Goal: Navigation & Orientation: Find specific page/section

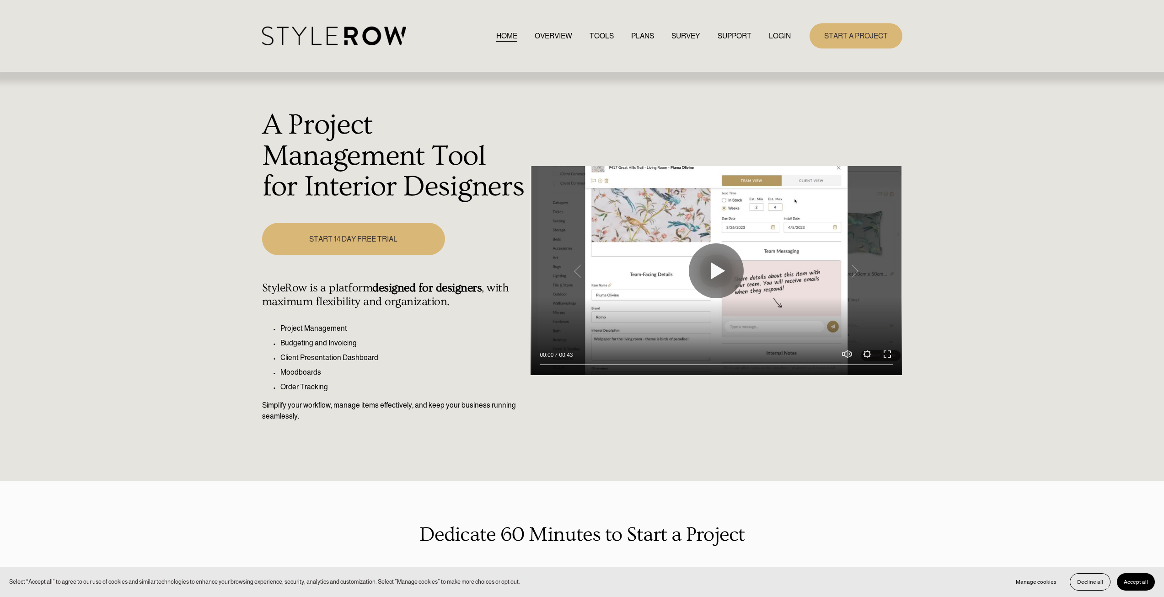
click at [769, 33] on link "LOGIN" at bounding box center [780, 36] width 22 height 12
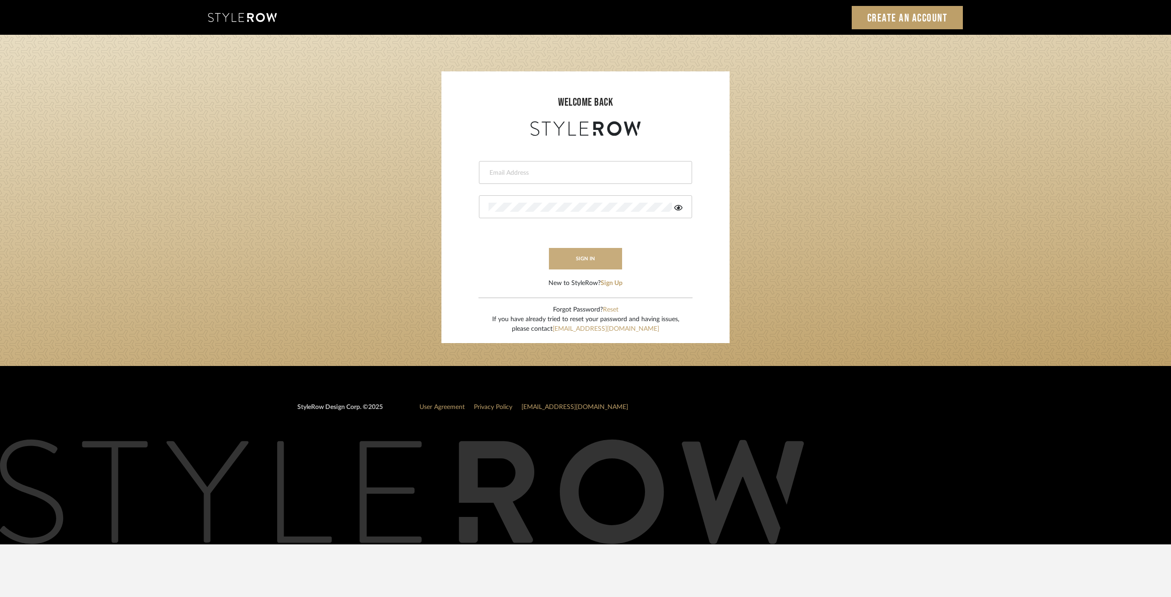
type input "[EMAIL_ADDRESS][DOMAIN_NAME]"
click at [581, 256] on button "sign in" at bounding box center [585, 259] width 73 height 22
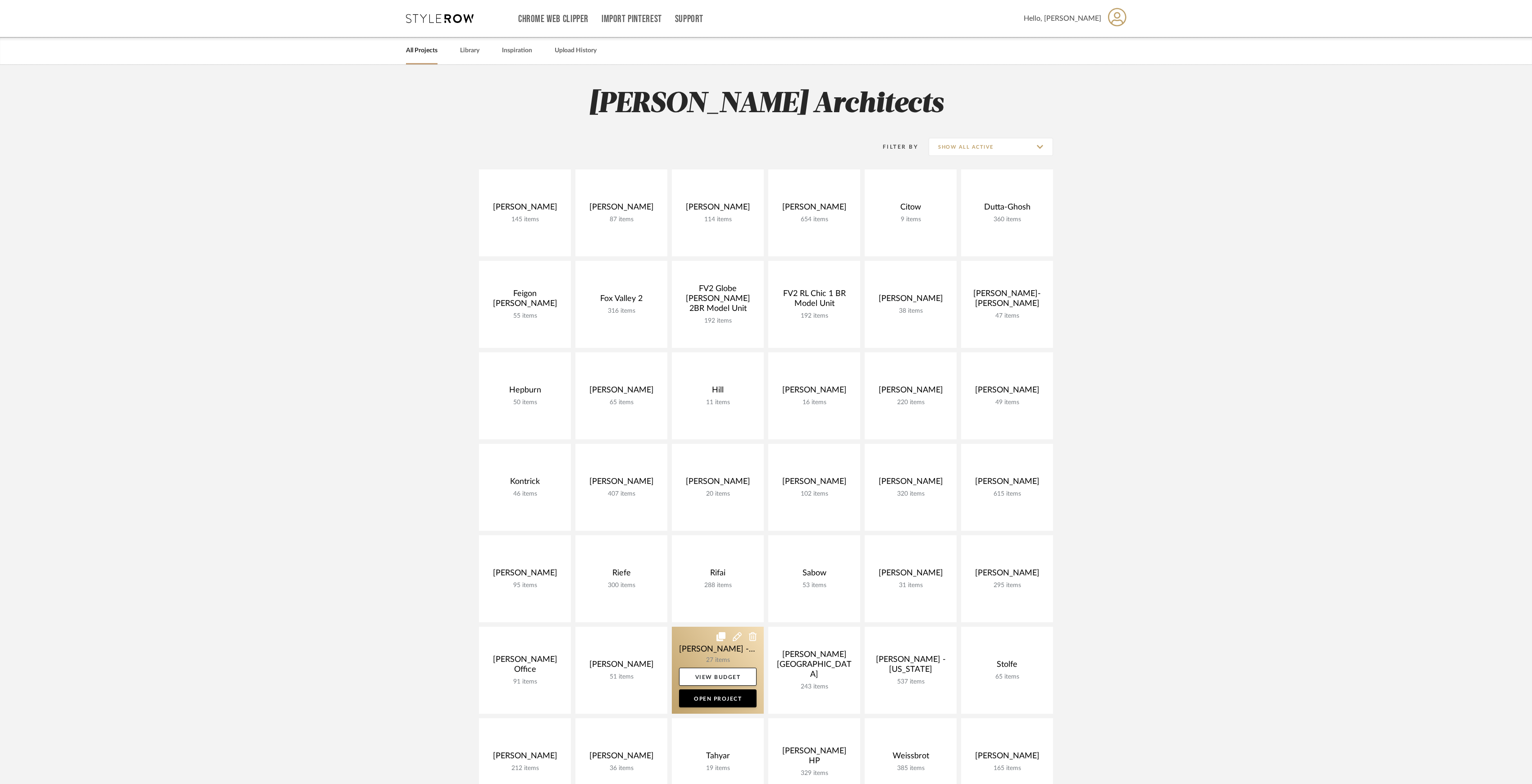
scroll to position [180, 0]
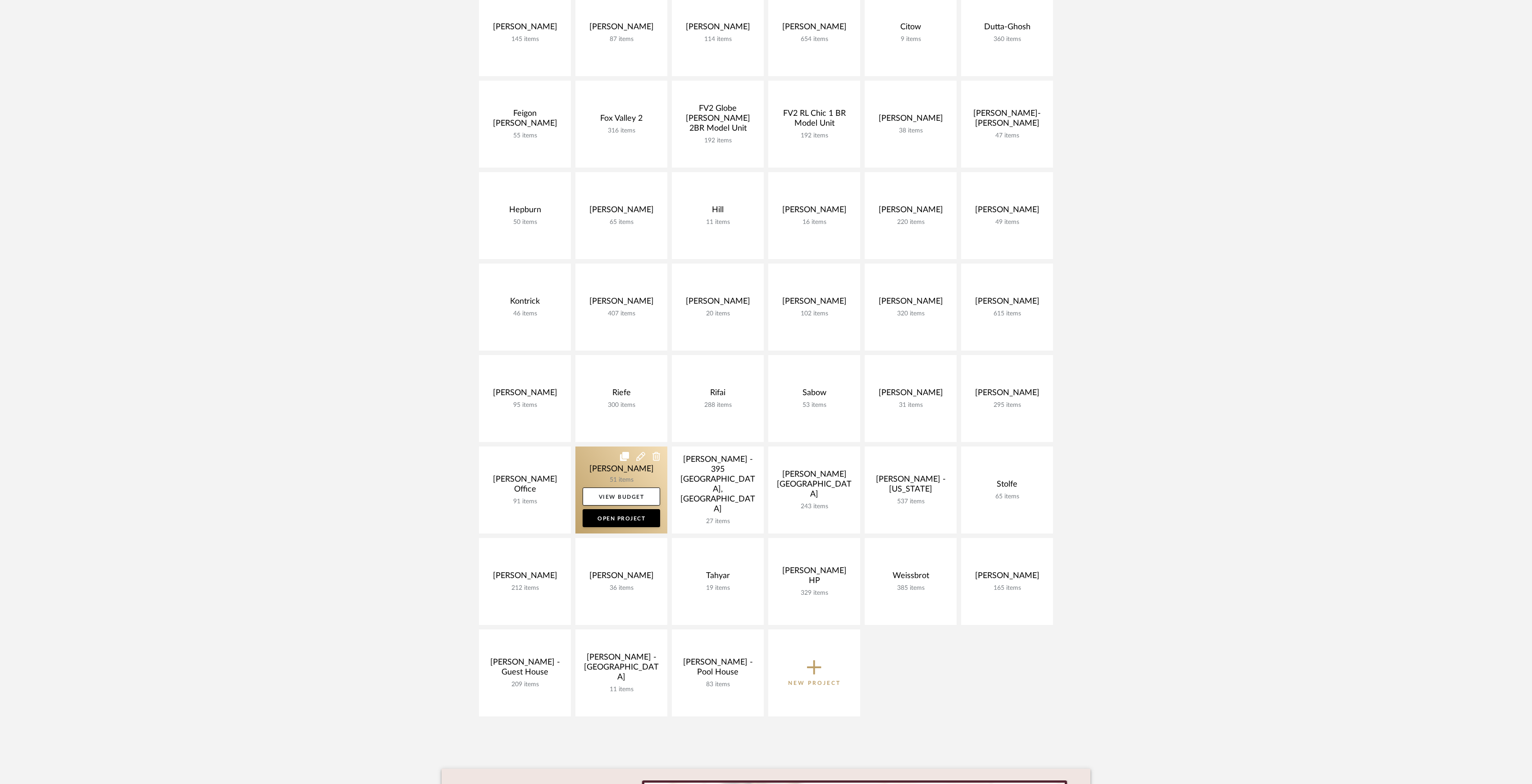
click at [641, 468] on link at bounding box center [621, 490] width 92 height 87
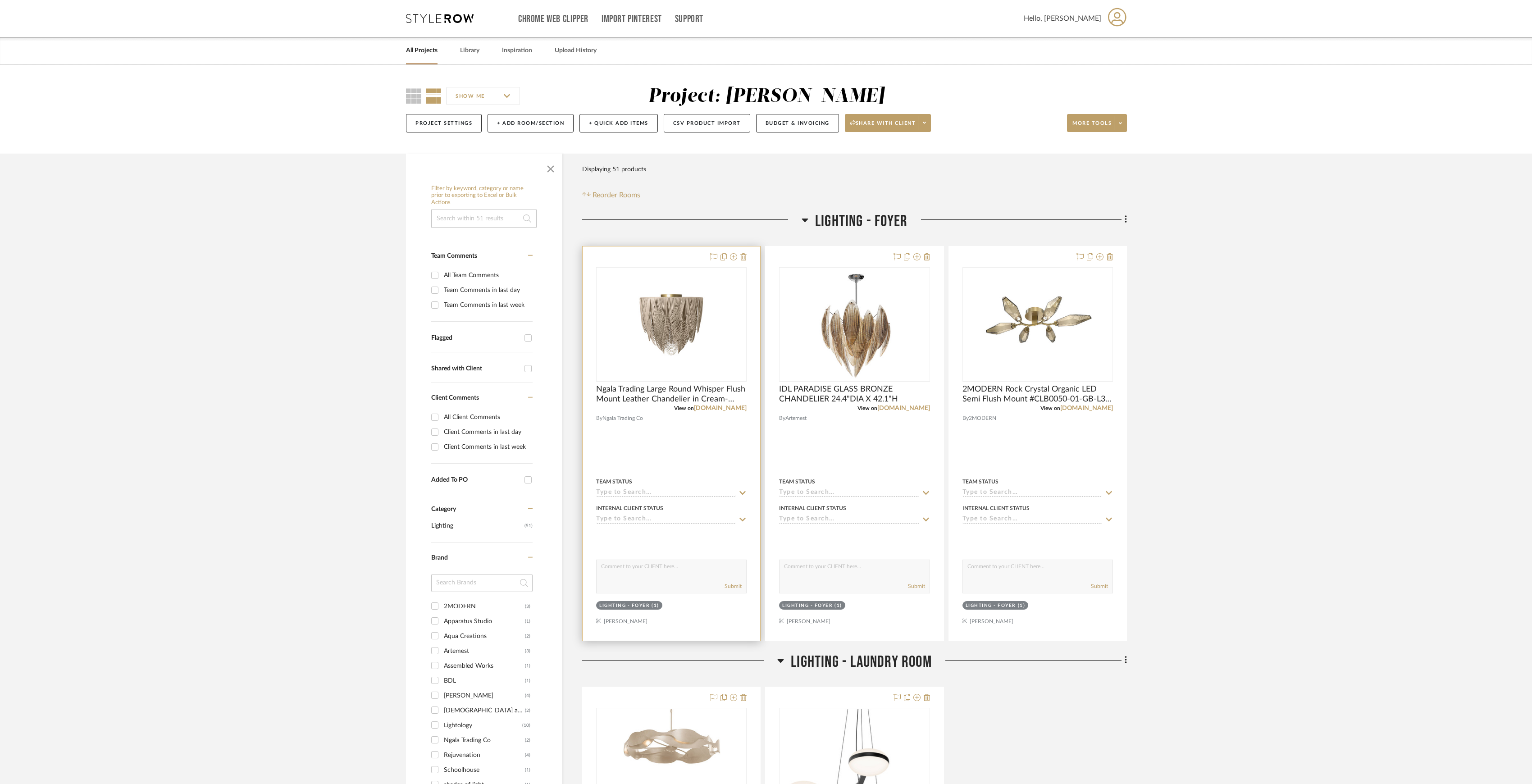
click at [723, 405] on div "View on ngalatrading.com" at bounding box center [671, 408] width 151 height 8
click at [721, 408] on link "ngalatrading.com" at bounding box center [721, 408] width 53 height 6
click at [911, 411] on link "artemest.com" at bounding box center [904, 408] width 53 height 6
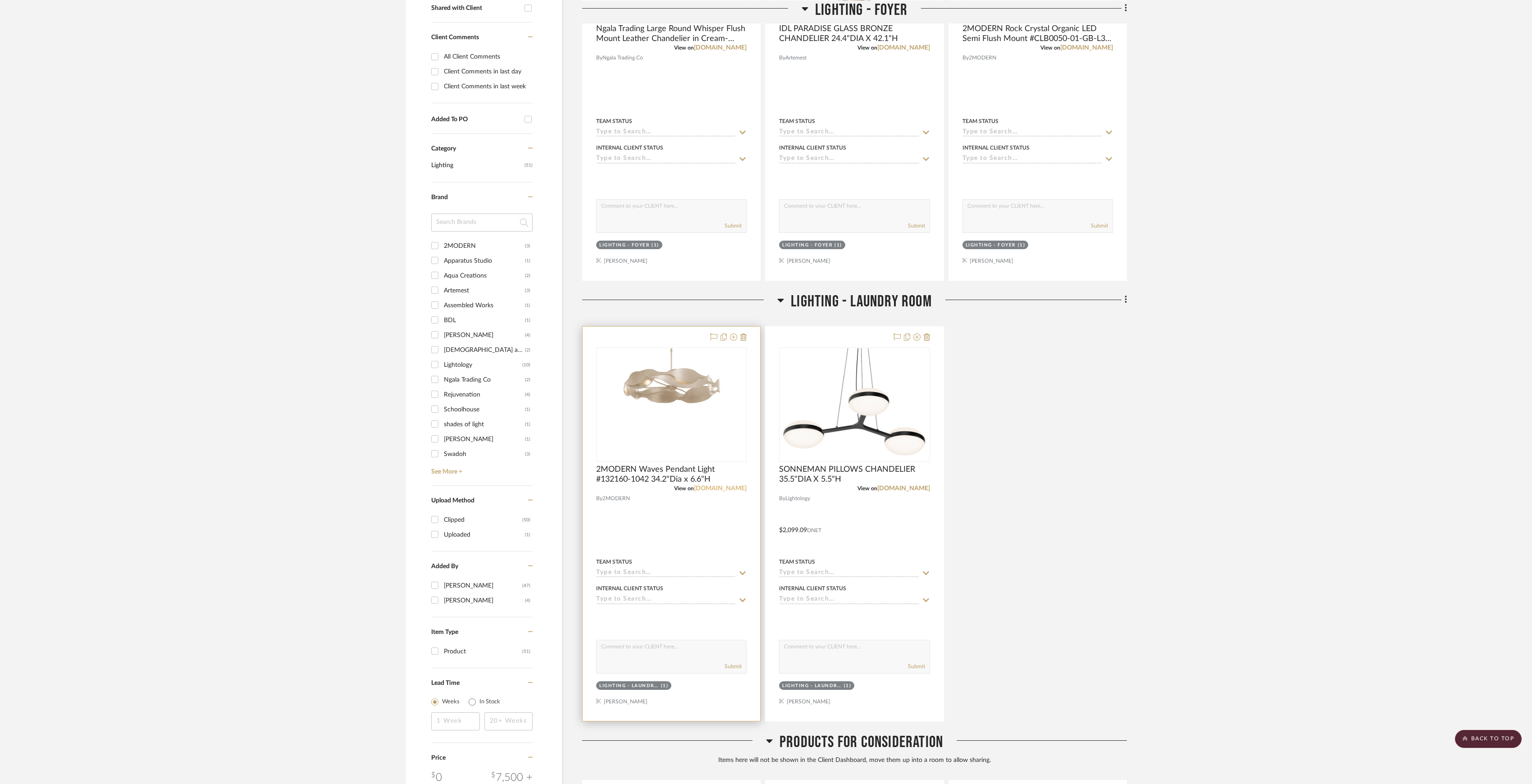
click at [722, 489] on link "2modern.com" at bounding box center [721, 489] width 53 height 6
click at [903, 485] on span "SONNEMAN PILLOWS CHANDELIER 35.5"DIA X 5.5"H" at bounding box center [854, 475] width 151 height 20
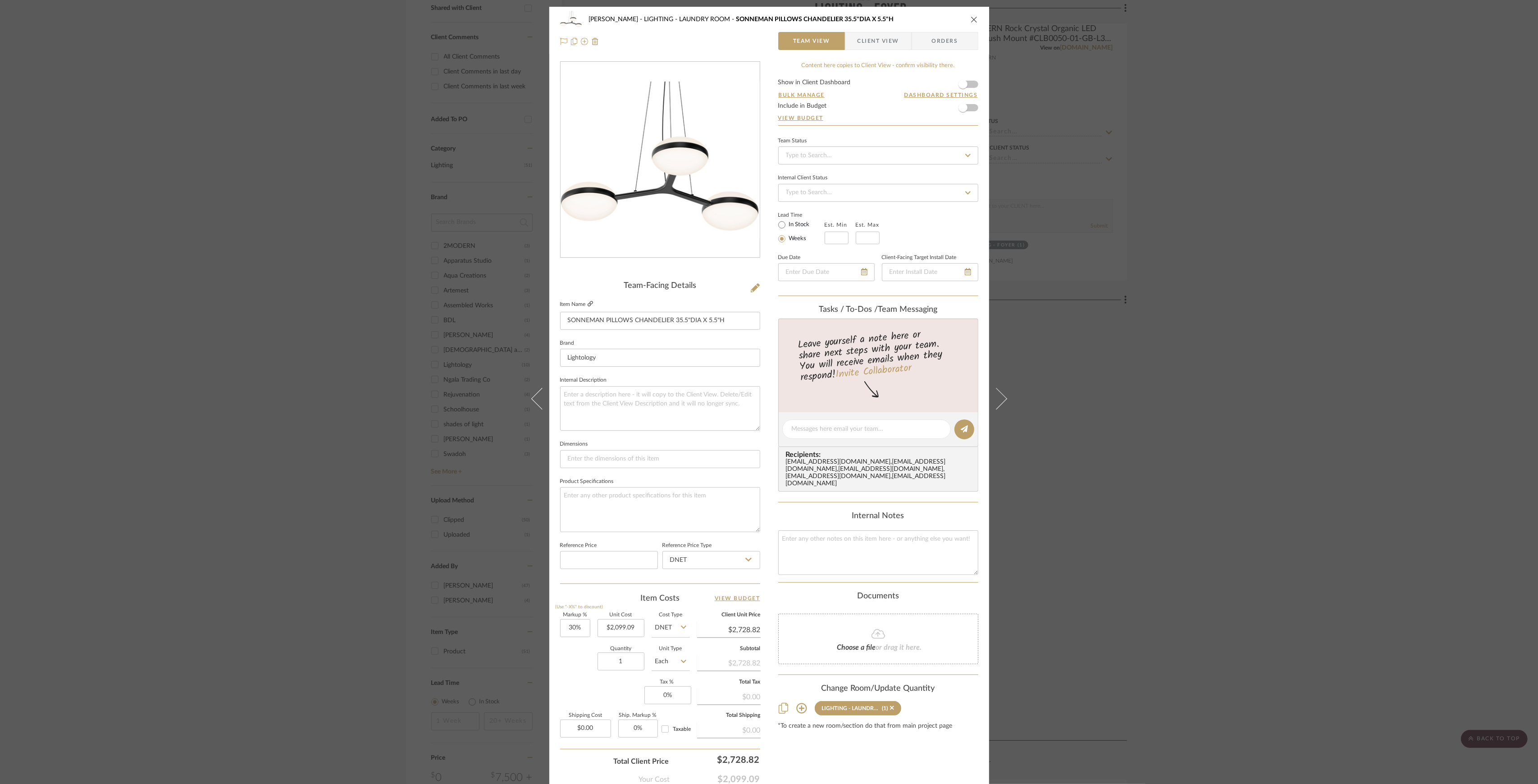
click at [588, 302] on icon at bounding box center [590, 303] width 5 height 5
